Goal: Task Accomplishment & Management: Manage account settings

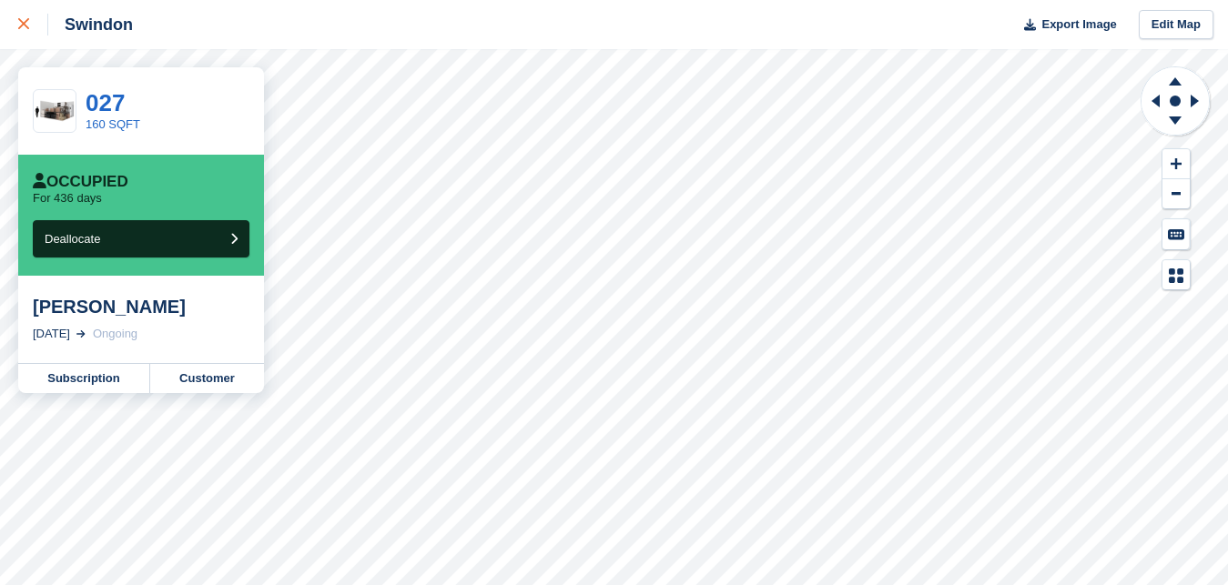
click at [26, 31] on div at bounding box center [33, 25] width 30 height 22
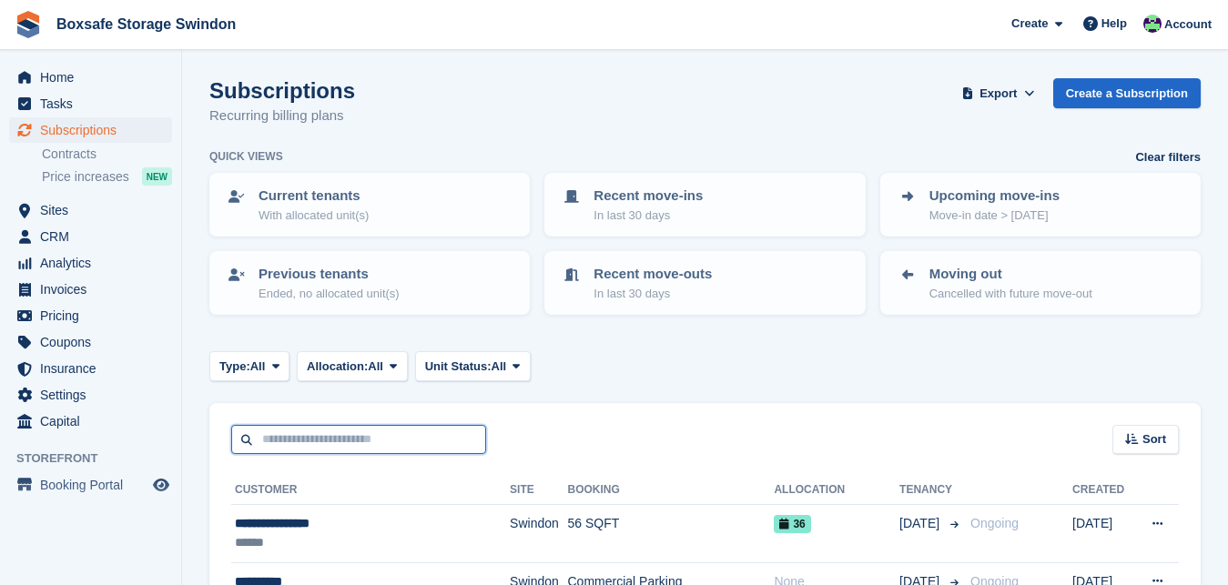
click at [317, 434] on input "text" at bounding box center [358, 440] width 255 height 30
type input "******"
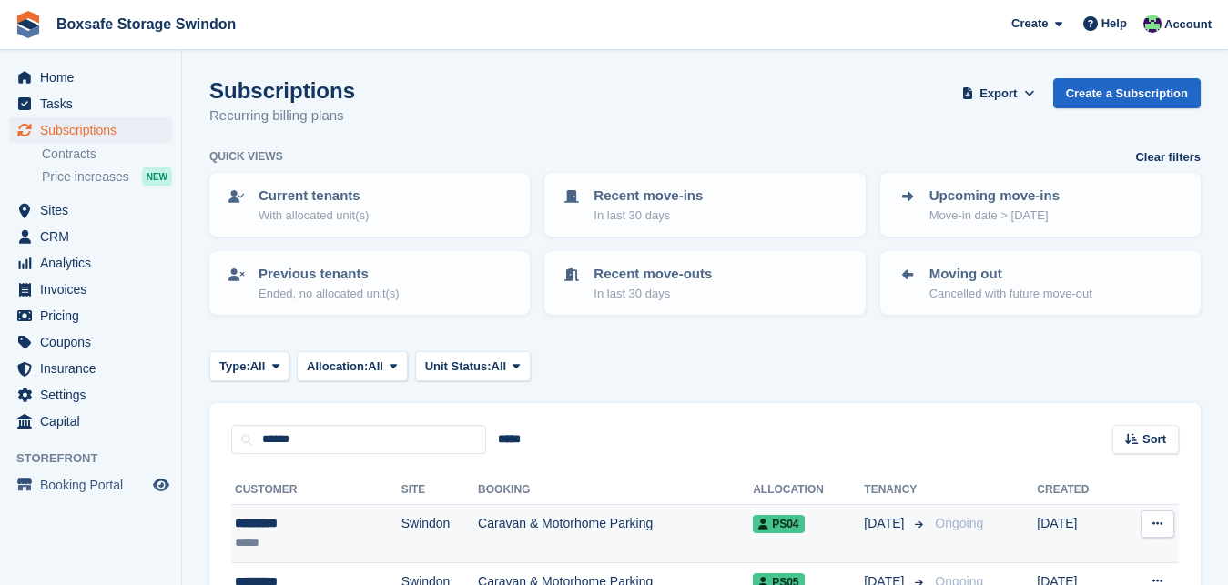
click at [250, 513] on td "********* *****" at bounding box center [316, 534] width 170 height 58
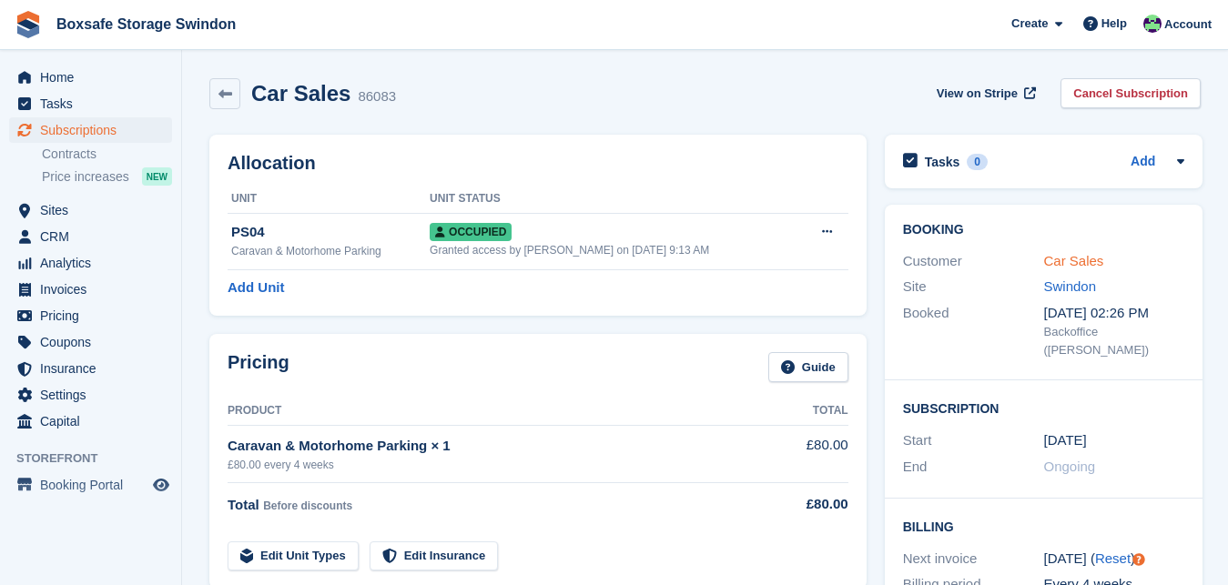
click at [1075, 254] on link "Car Sales" at bounding box center [1073, 260] width 60 height 15
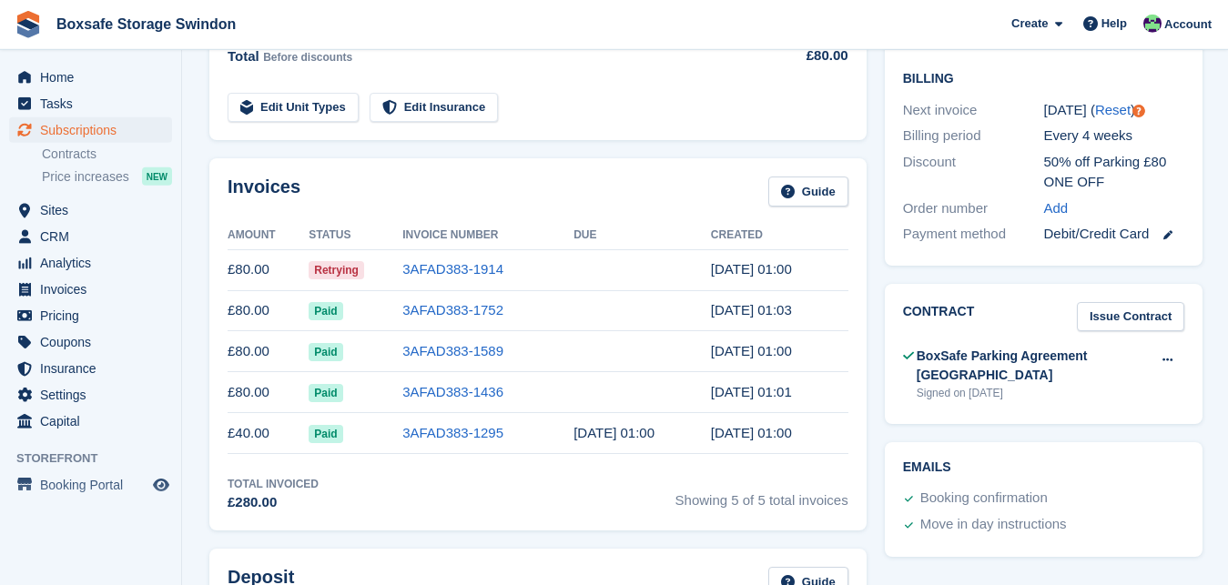
scroll to position [402, 0]
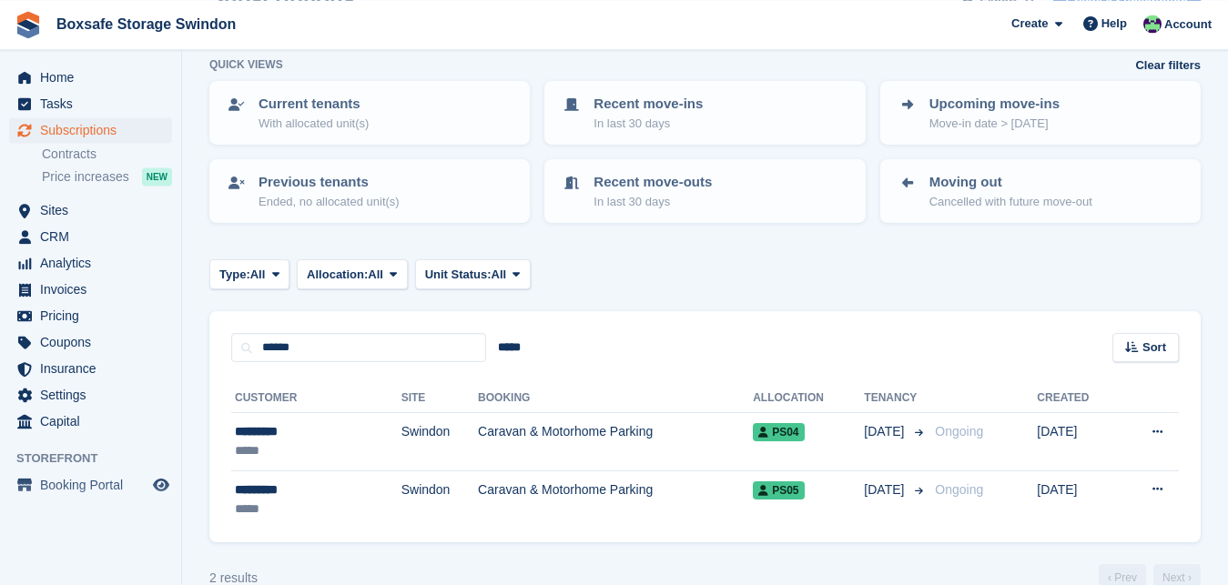
scroll to position [126, 0]
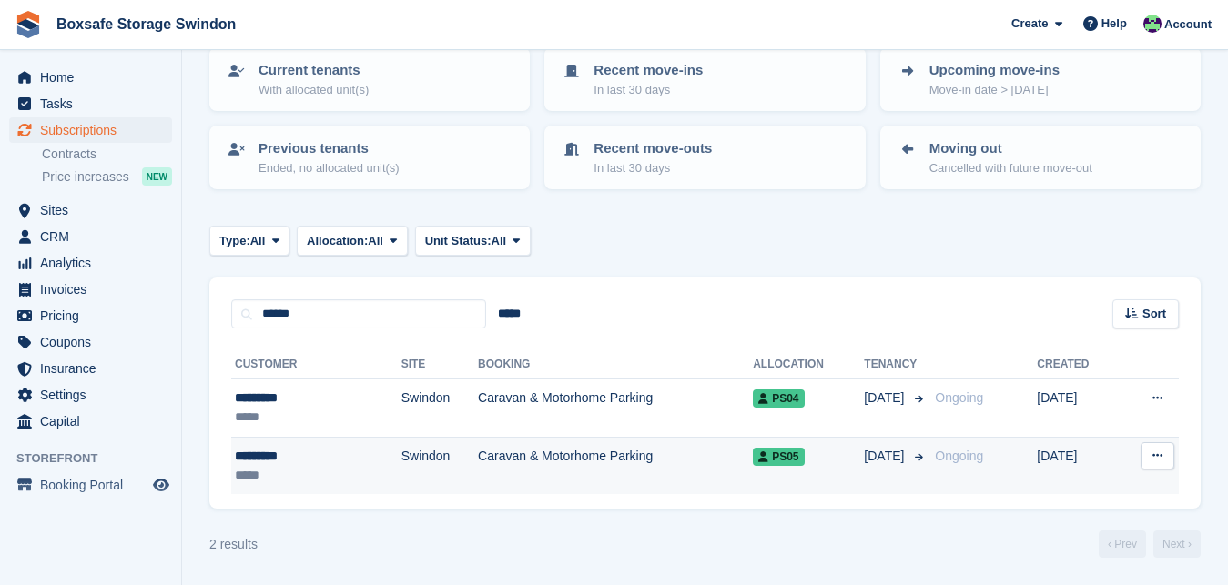
click at [294, 453] on div "*********" at bounding box center [287, 456] width 105 height 19
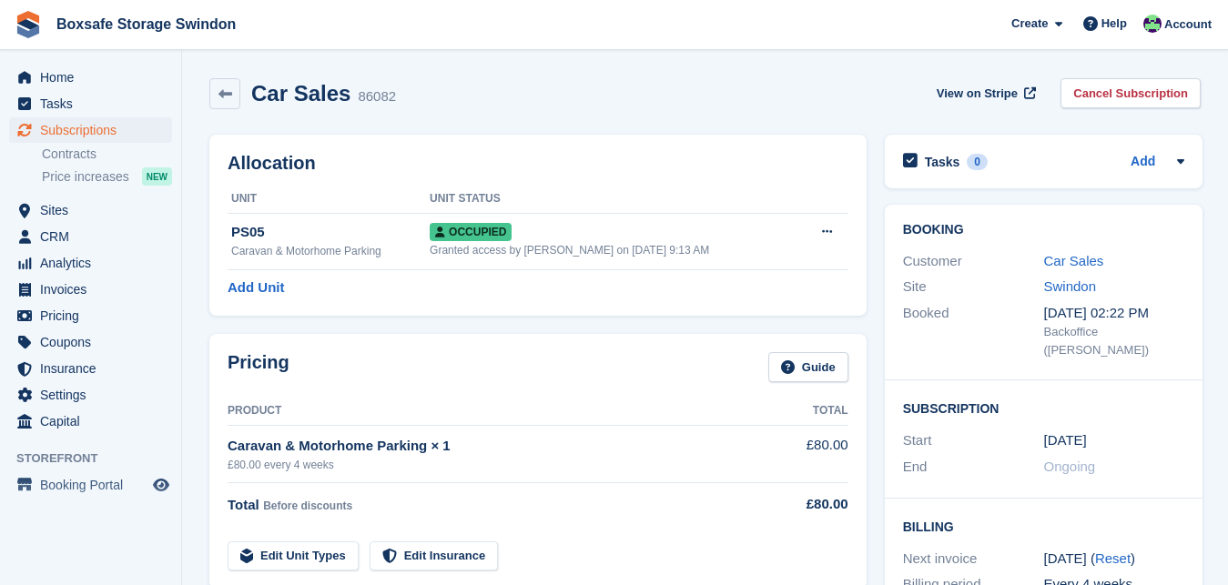
scroll to position [505, 0]
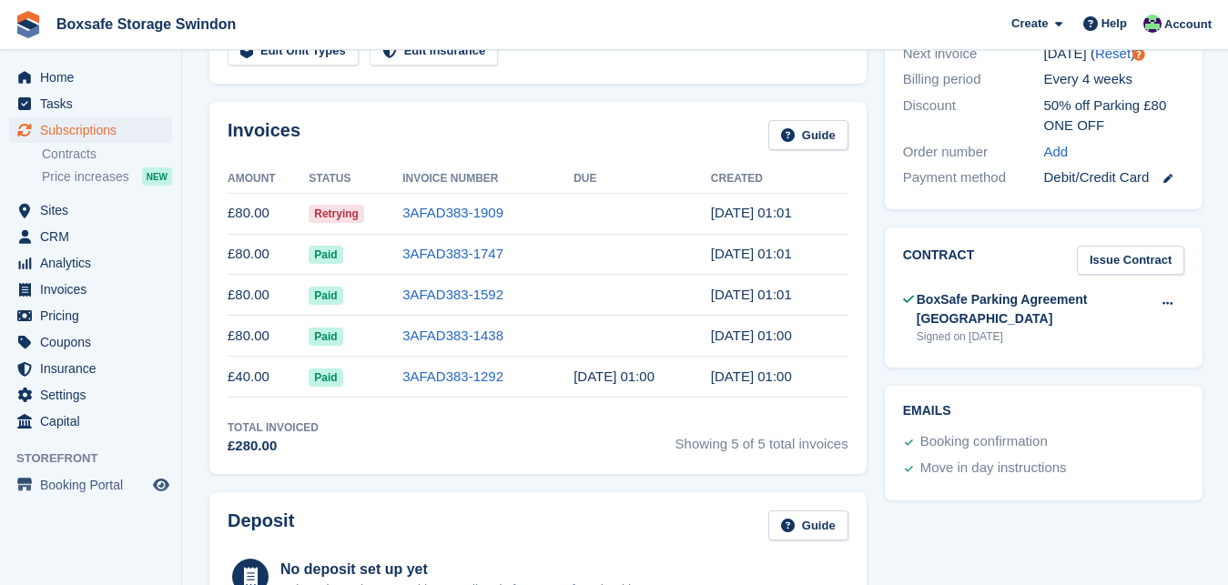
drag, startPoint x: 1225, startPoint y: 236, endPoint x: 1241, endPoint y: 111, distance: 125.7
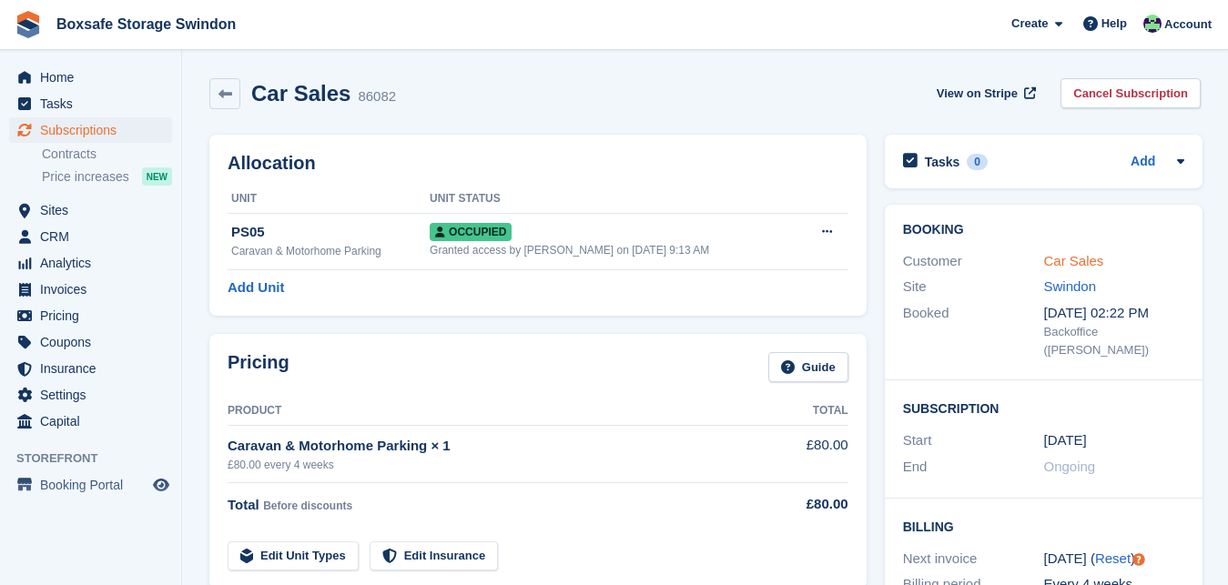
click at [1064, 255] on link "Car Sales" at bounding box center [1073, 260] width 60 height 15
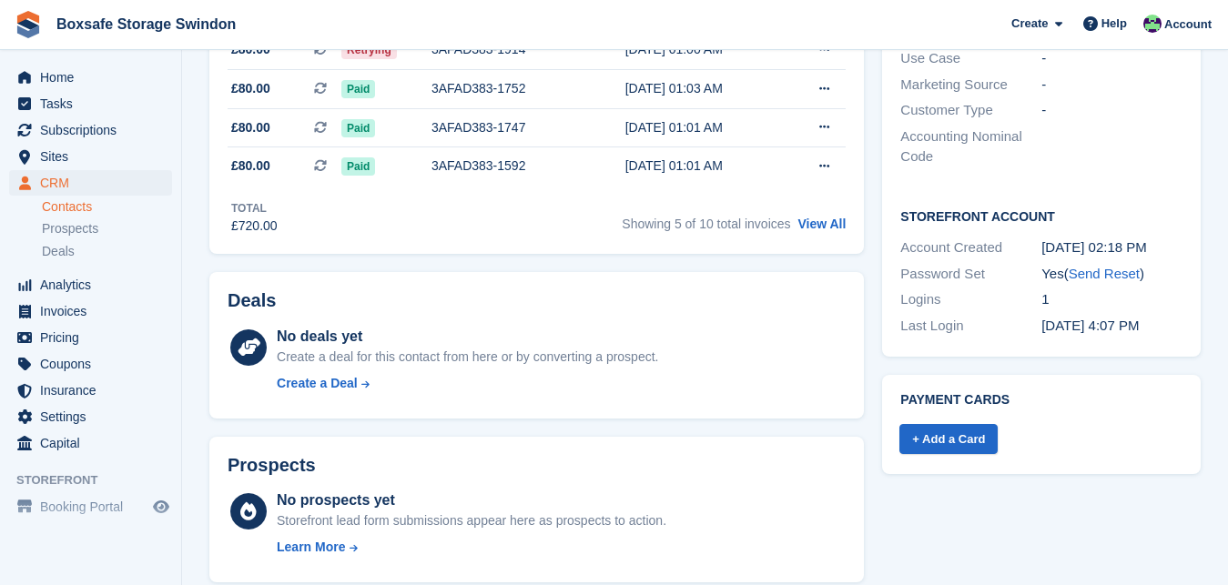
scroll to position [735, 0]
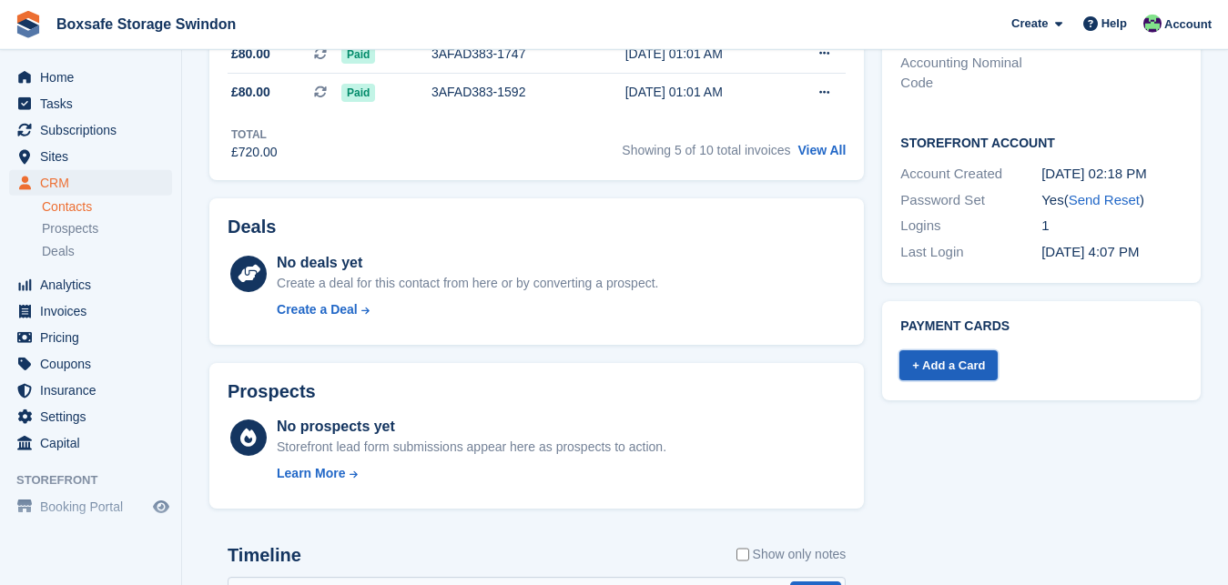
click at [935, 361] on link "+ Add a Card" at bounding box center [948, 365] width 98 height 30
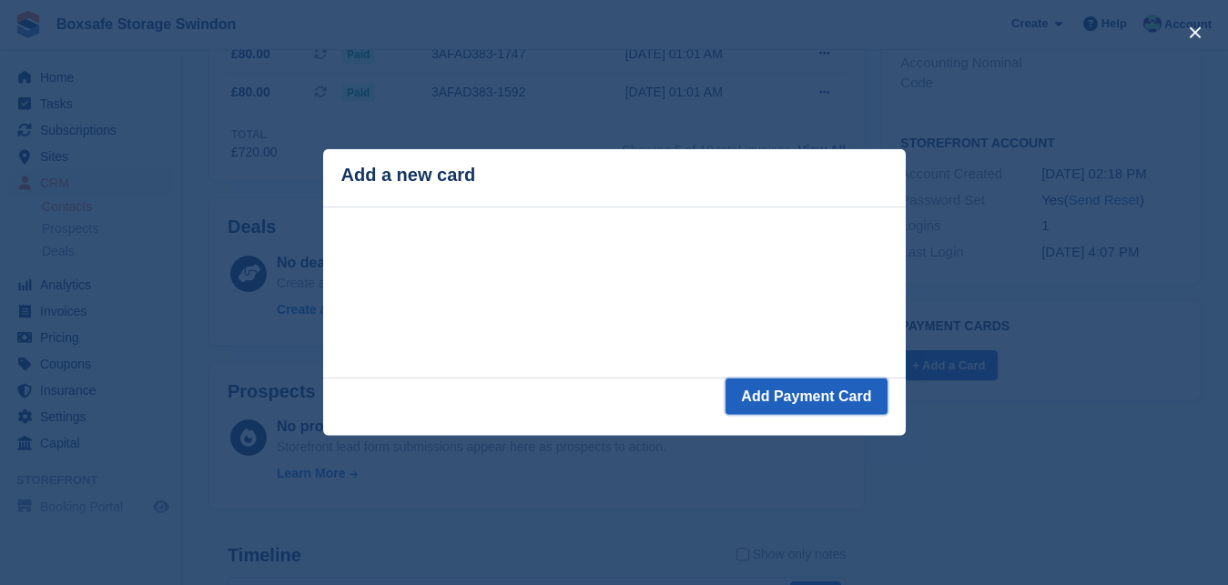
click at [777, 394] on button "Add Payment Card" at bounding box center [806, 397] width 161 height 36
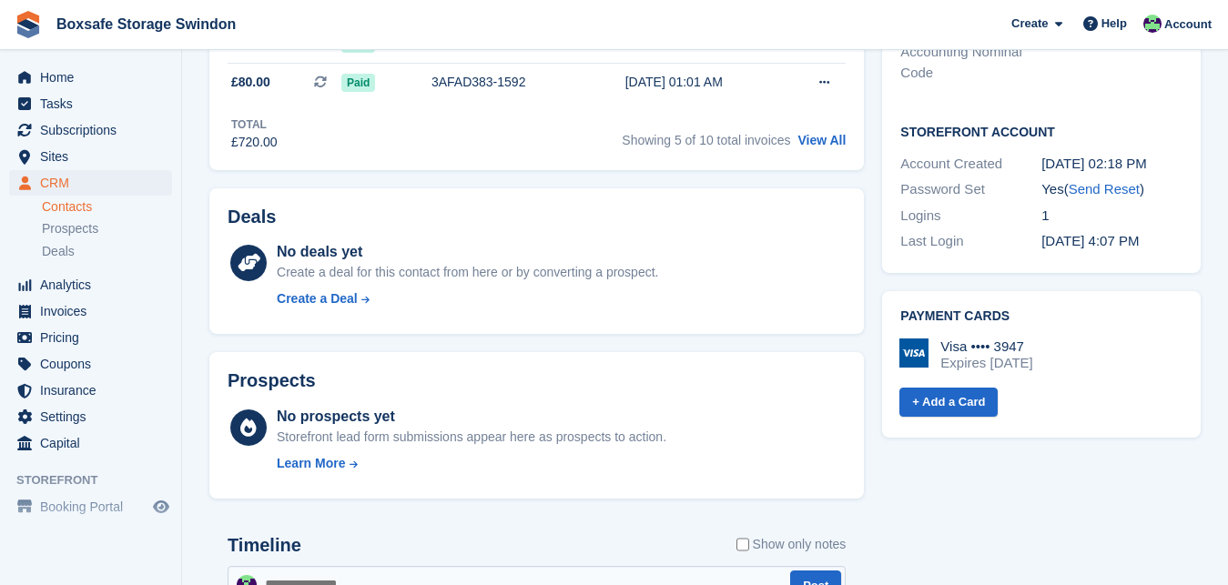
scroll to position [735, 0]
drag, startPoint x: 1227, startPoint y: 215, endPoint x: 1222, endPoint y: 262, distance: 47.7
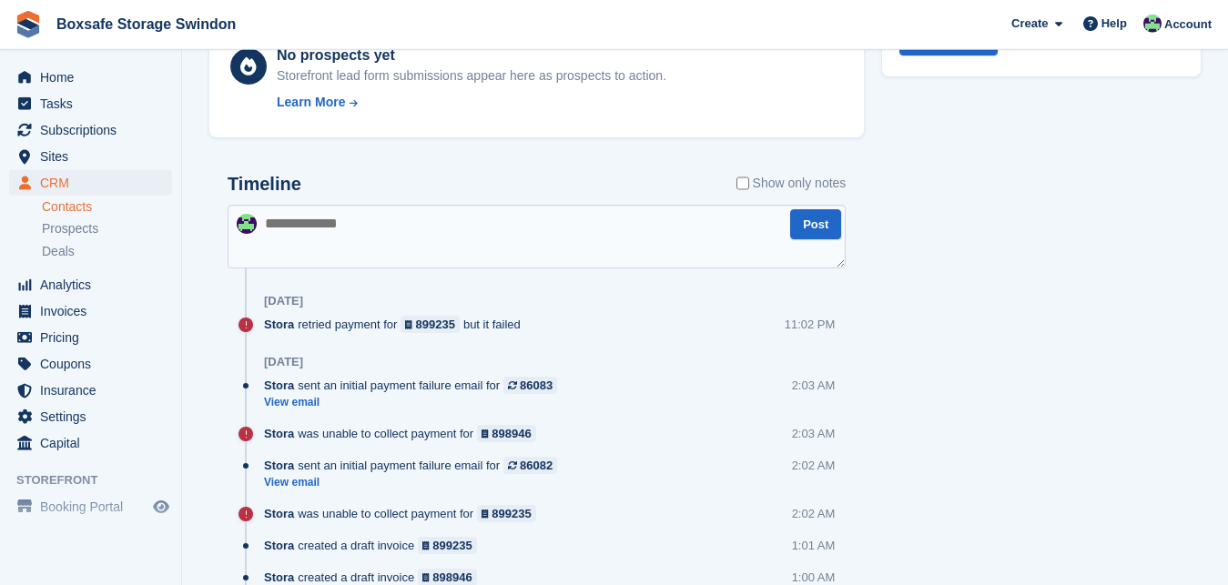
scroll to position [1105, 0]
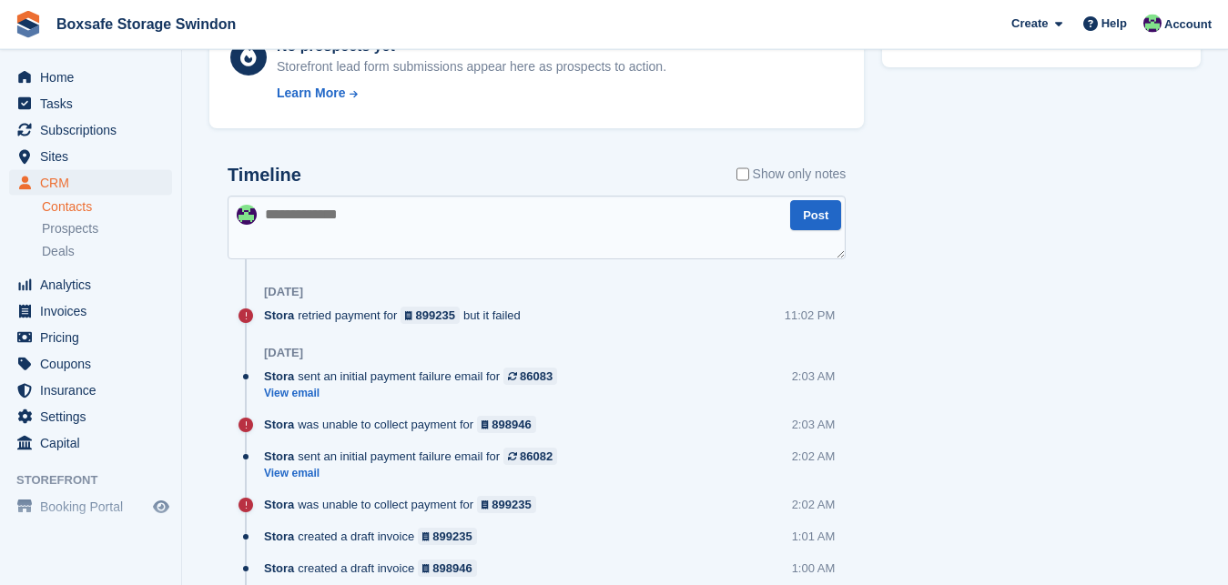
drag, startPoint x: 1227, startPoint y: 310, endPoint x: 1239, endPoint y: 76, distance: 234.3
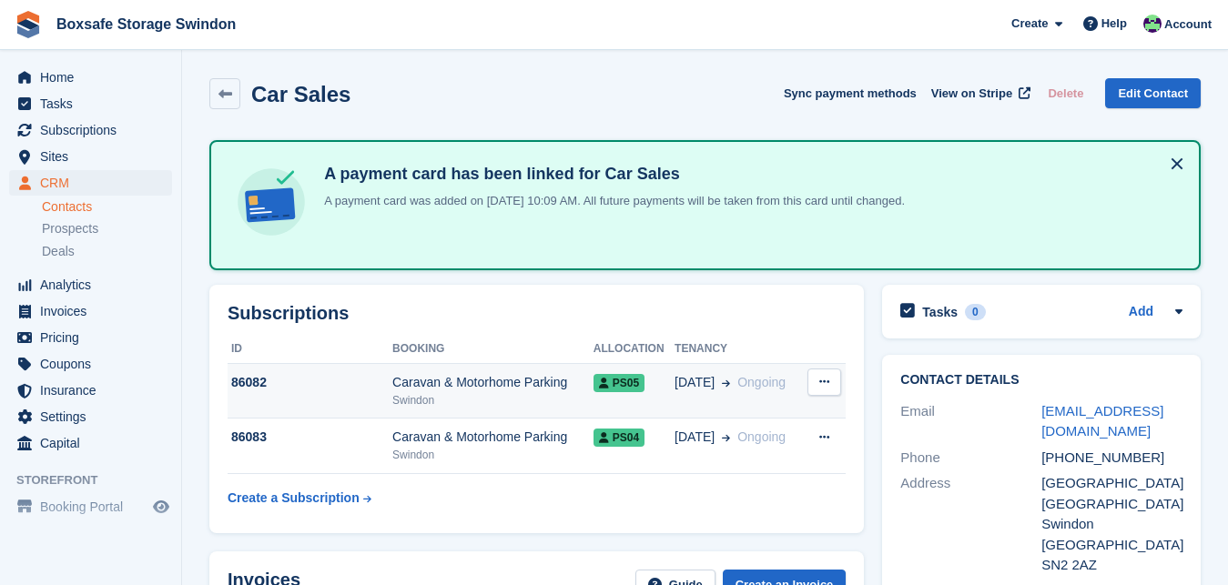
click at [490, 374] on div "Caravan & Motorhome Parking" at bounding box center [492, 382] width 201 height 19
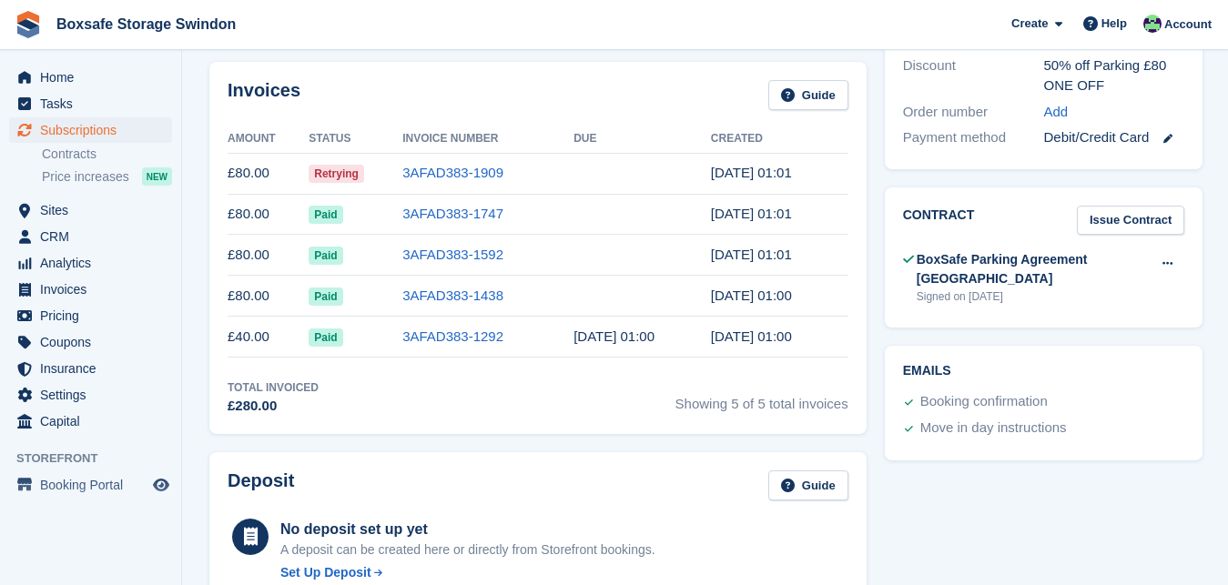
scroll to position [549, 0]
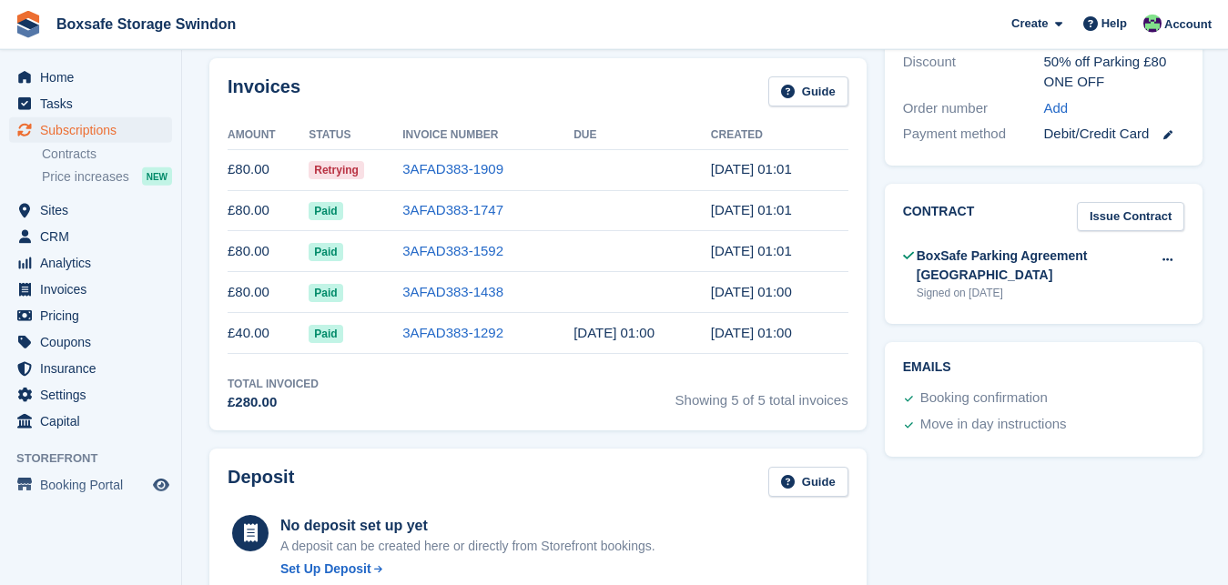
click at [453, 158] on td "3AFAD383-1909" at bounding box center [487, 169] width 171 height 41
click at [451, 174] on link "3AFAD383-1909" at bounding box center [452, 168] width 101 height 15
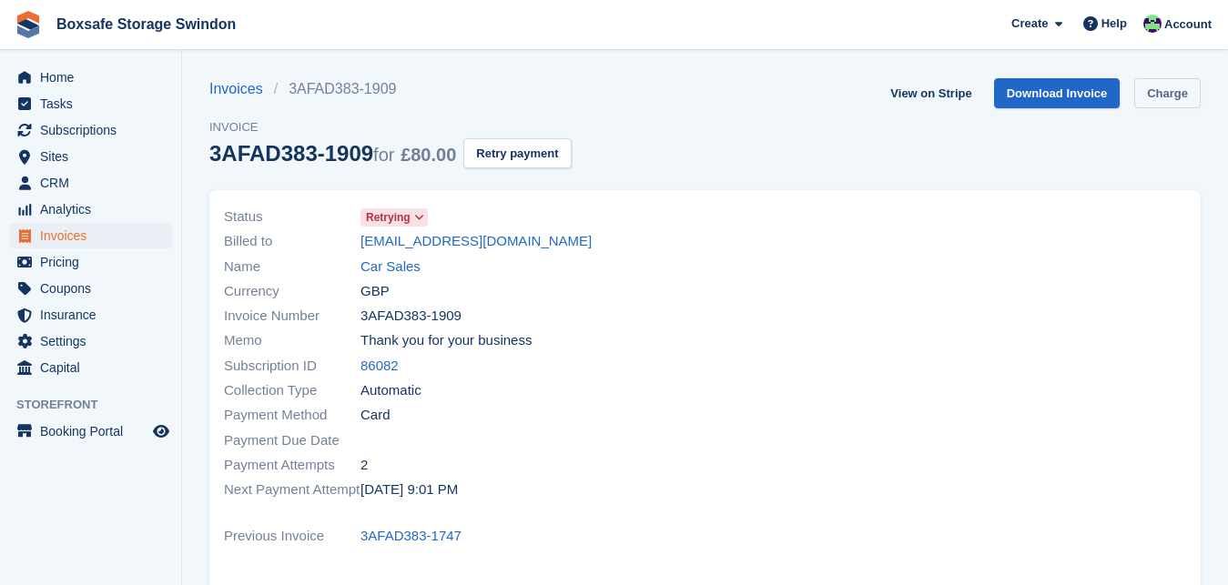
click at [1158, 96] on link "Charge" at bounding box center [1167, 93] width 66 height 30
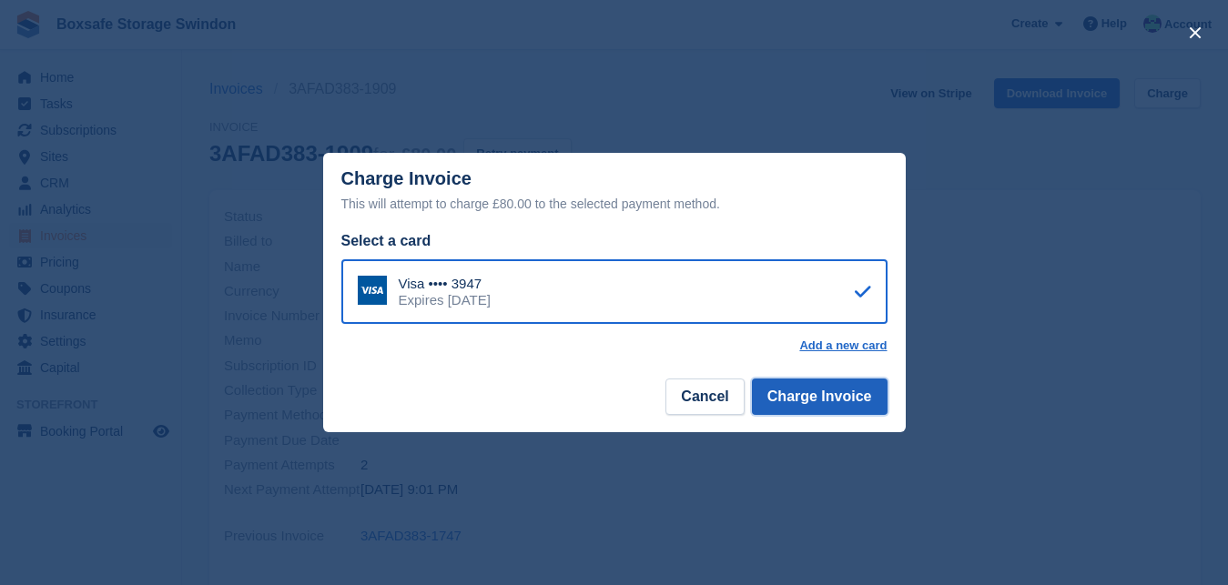
click at [836, 395] on button "Charge Invoice" at bounding box center [820, 397] width 136 height 36
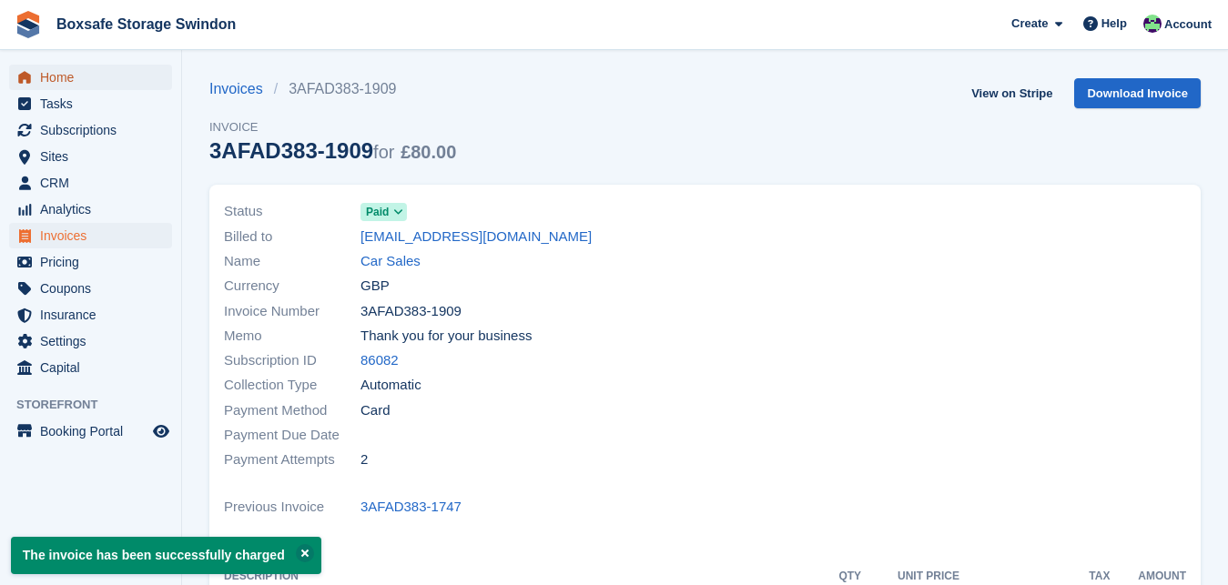
click at [76, 76] on span "Home" at bounding box center [94, 77] width 109 height 25
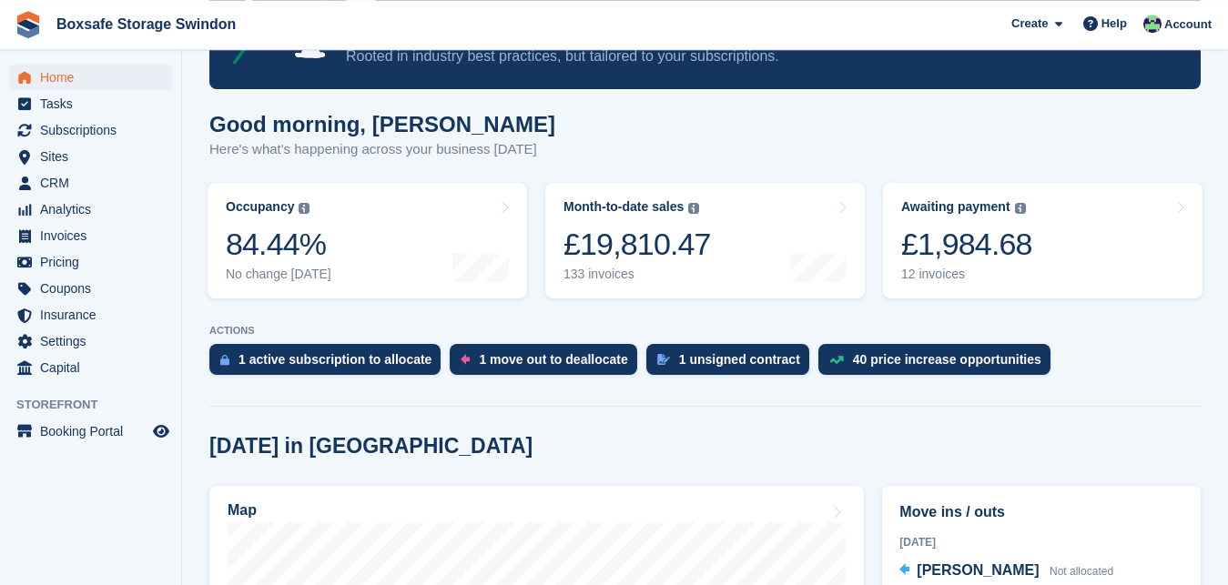
scroll to position [66, 0]
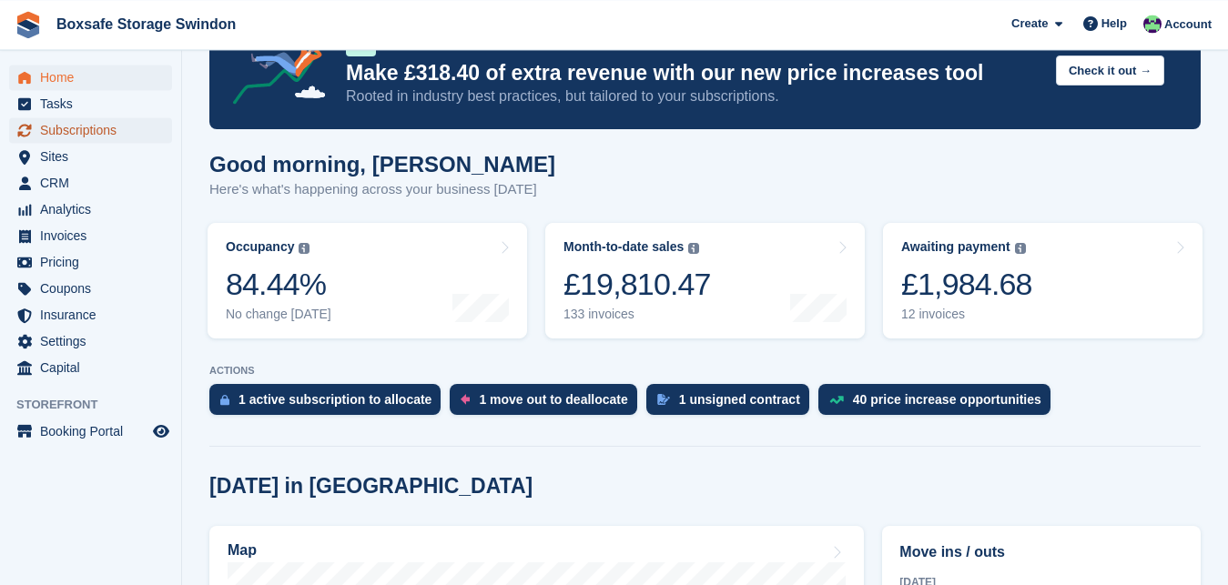
click at [96, 135] on span "Subscriptions" at bounding box center [94, 129] width 109 height 25
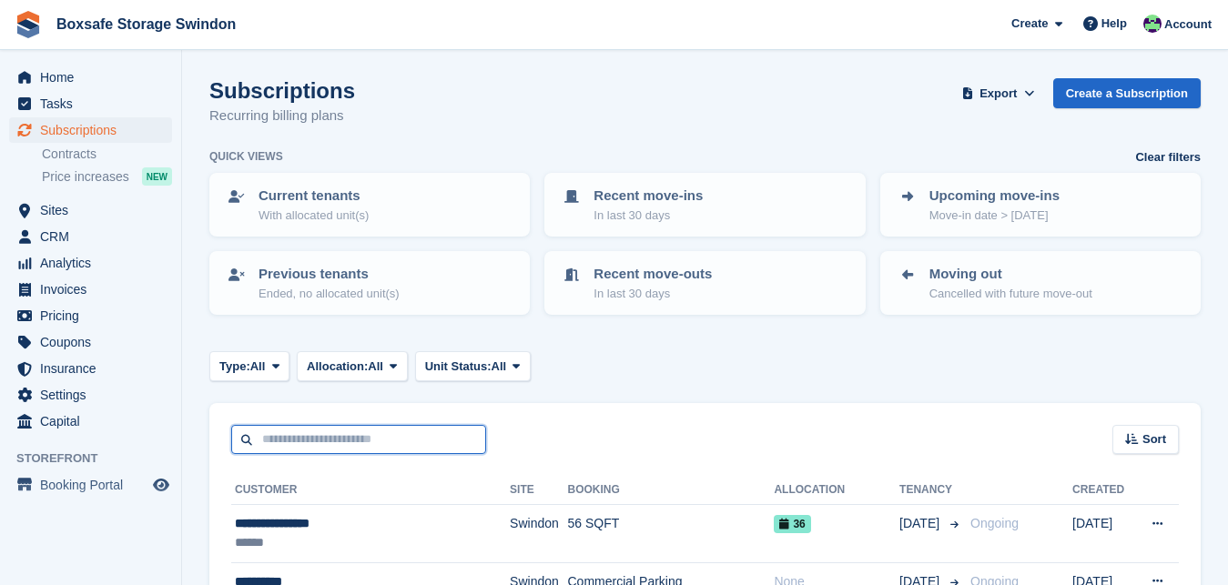
click at [380, 433] on input "text" at bounding box center [358, 440] width 255 height 30
type input "***"
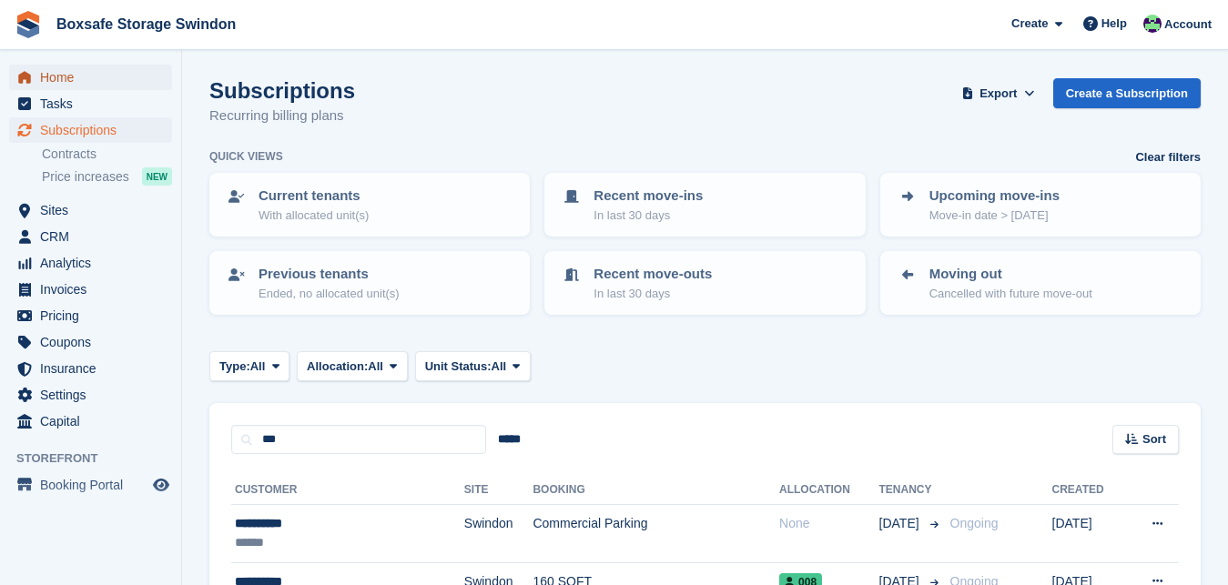
click at [51, 71] on span "Home" at bounding box center [94, 77] width 109 height 25
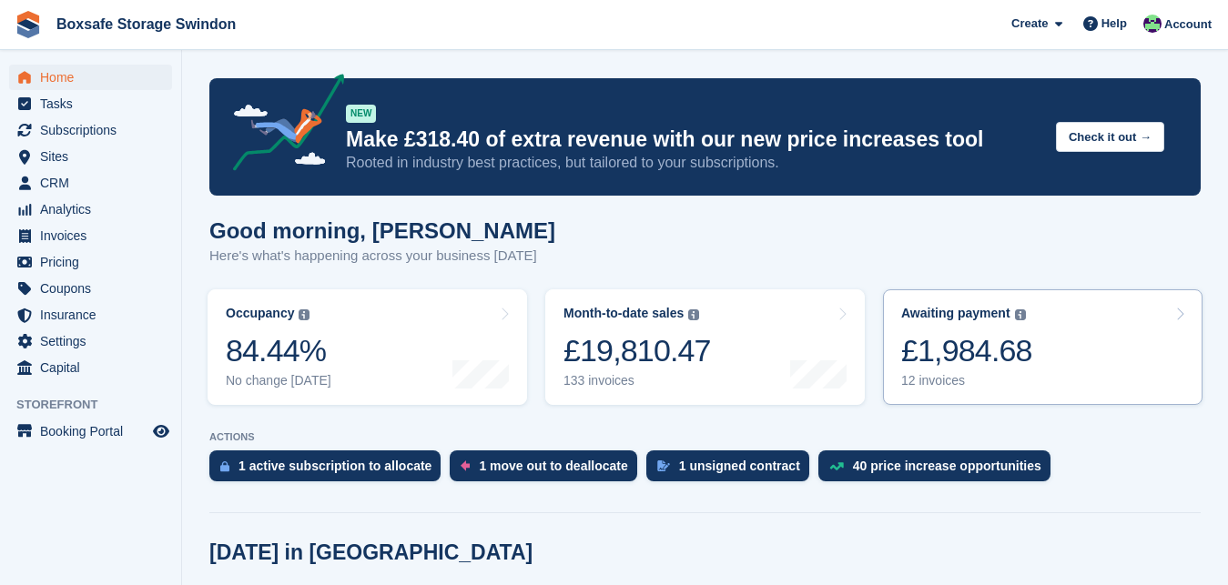
click at [960, 365] on div "£1,984.68" at bounding box center [966, 350] width 131 height 37
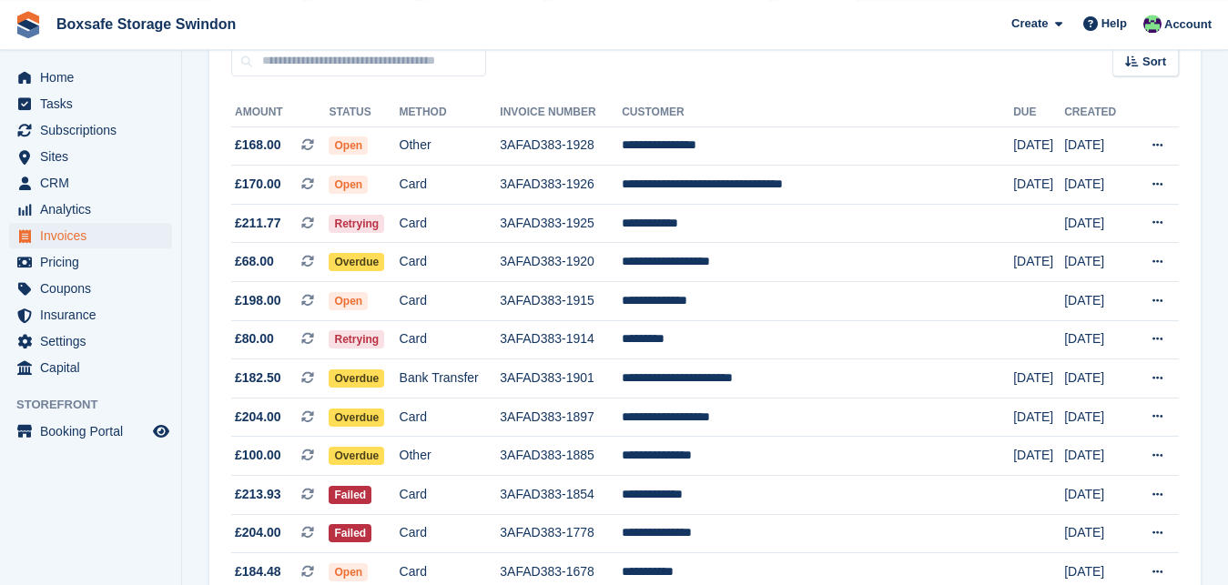
scroll to position [182, 0]
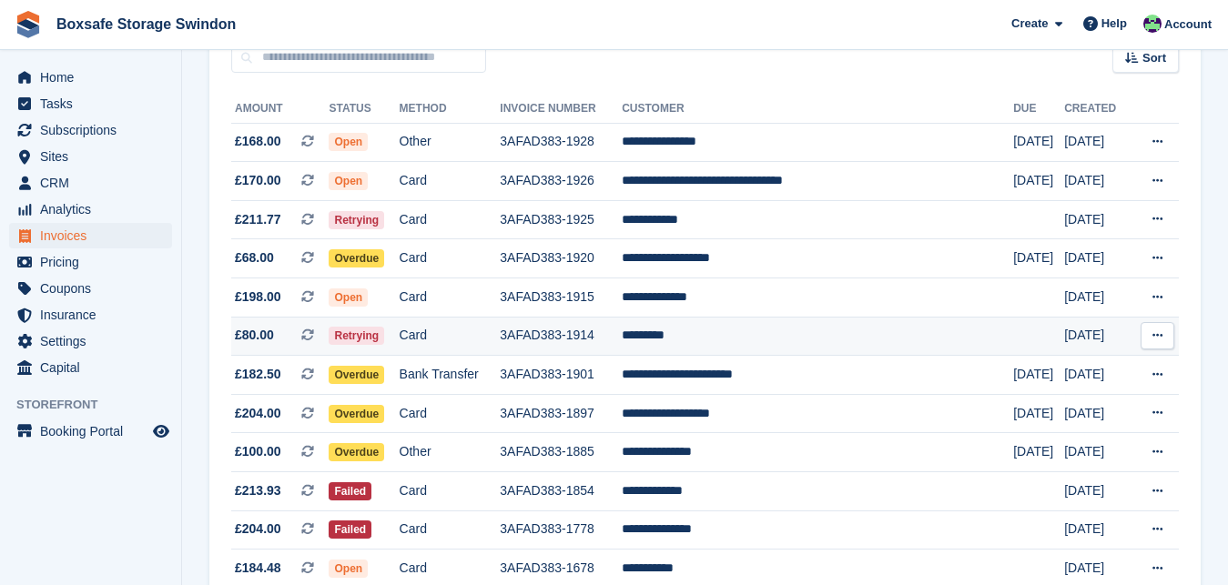
click at [720, 340] on td "*********" at bounding box center [817, 336] width 391 height 39
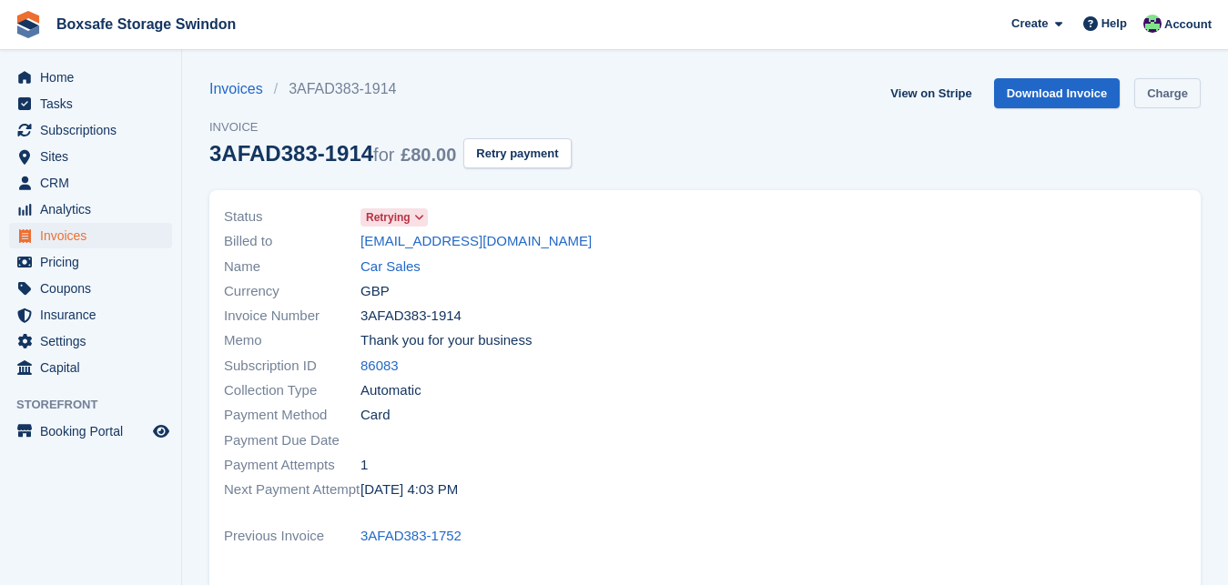
click at [1162, 105] on link "Charge" at bounding box center [1167, 93] width 66 height 30
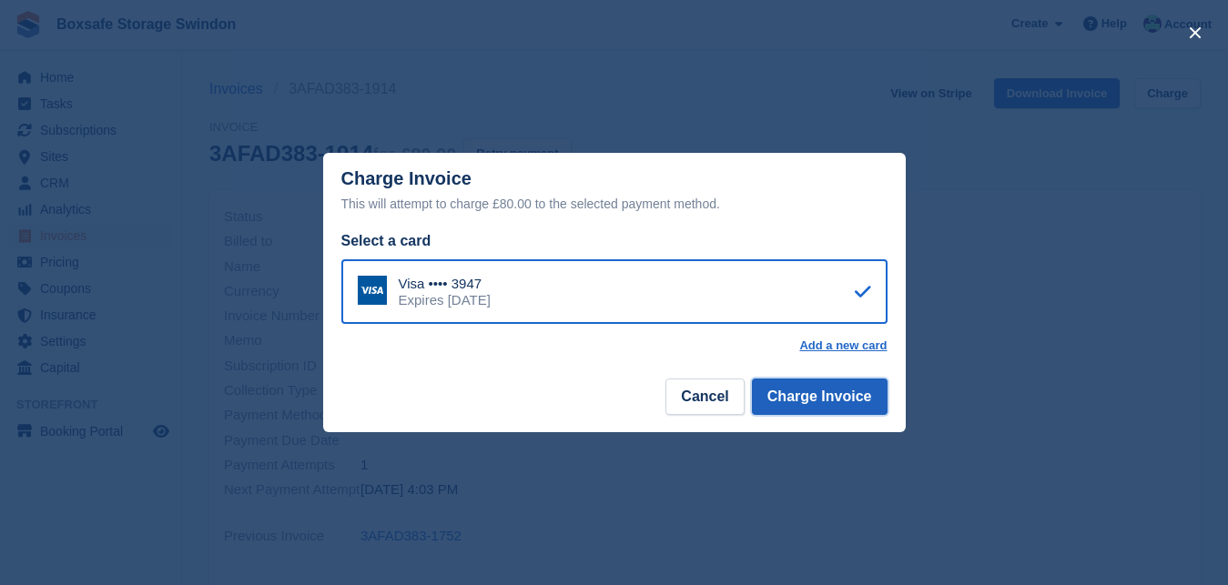
click at [827, 402] on button "Charge Invoice" at bounding box center [820, 397] width 136 height 36
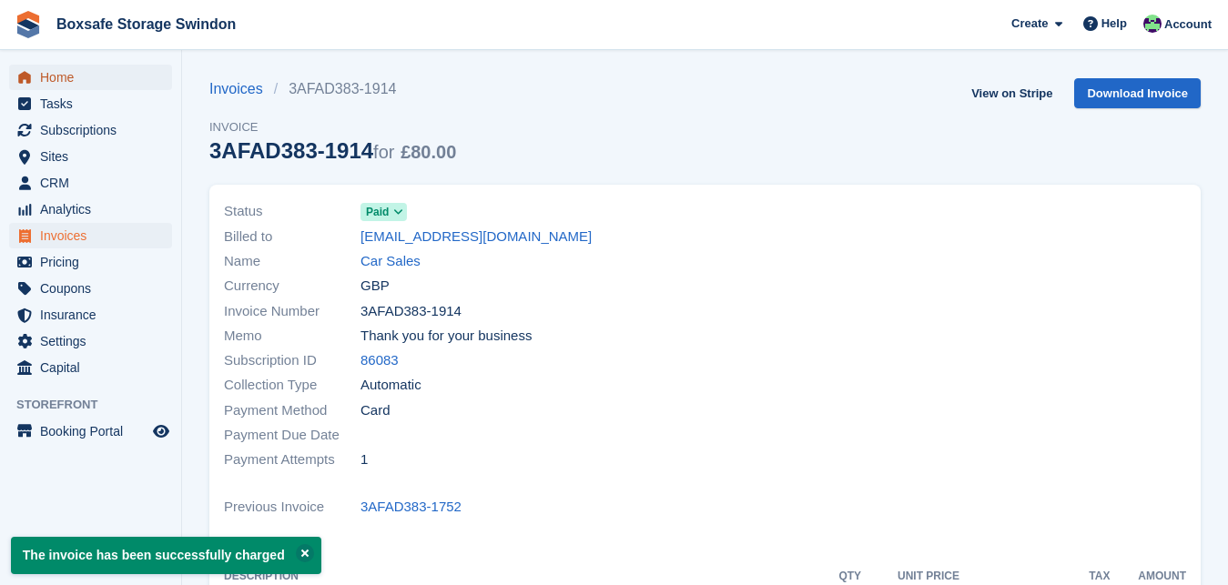
click at [99, 85] on span "Home" at bounding box center [94, 77] width 109 height 25
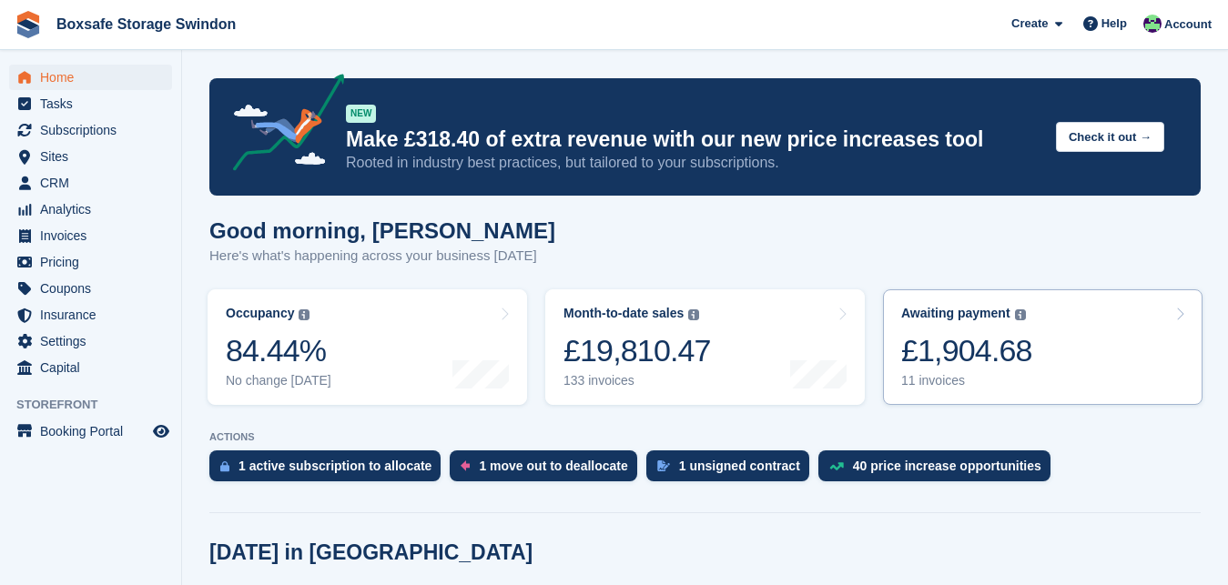
click at [972, 320] on div "Awaiting payment" at bounding box center [955, 313] width 109 height 15
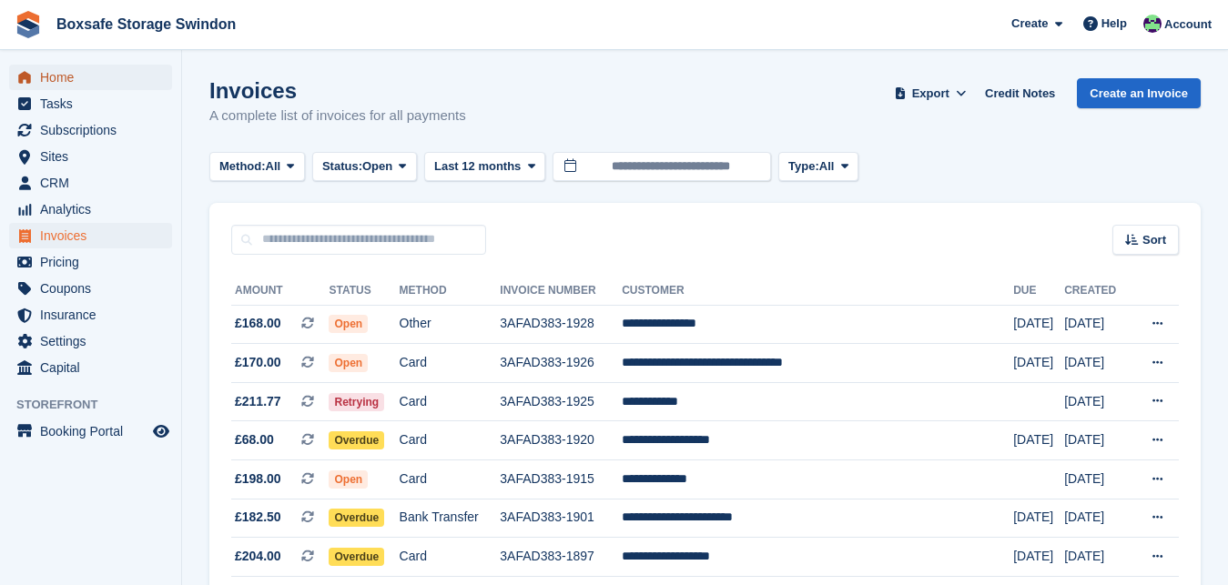
click at [92, 82] on span "Home" at bounding box center [94, 77] width 109 height 25
